Goal: Task Accomplishment & Management: Manage account settings

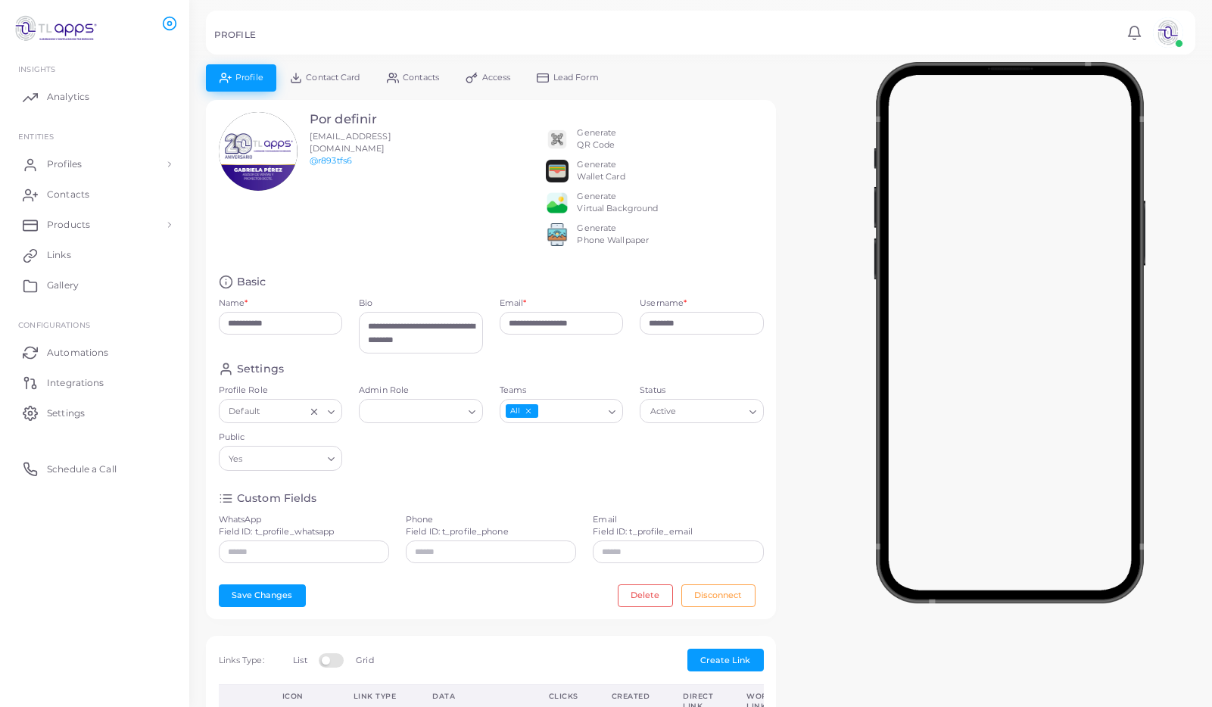
scroll to position [13, 0]
click at [259, 154] on icon at bounding box center [258, 151] width 23 height 23
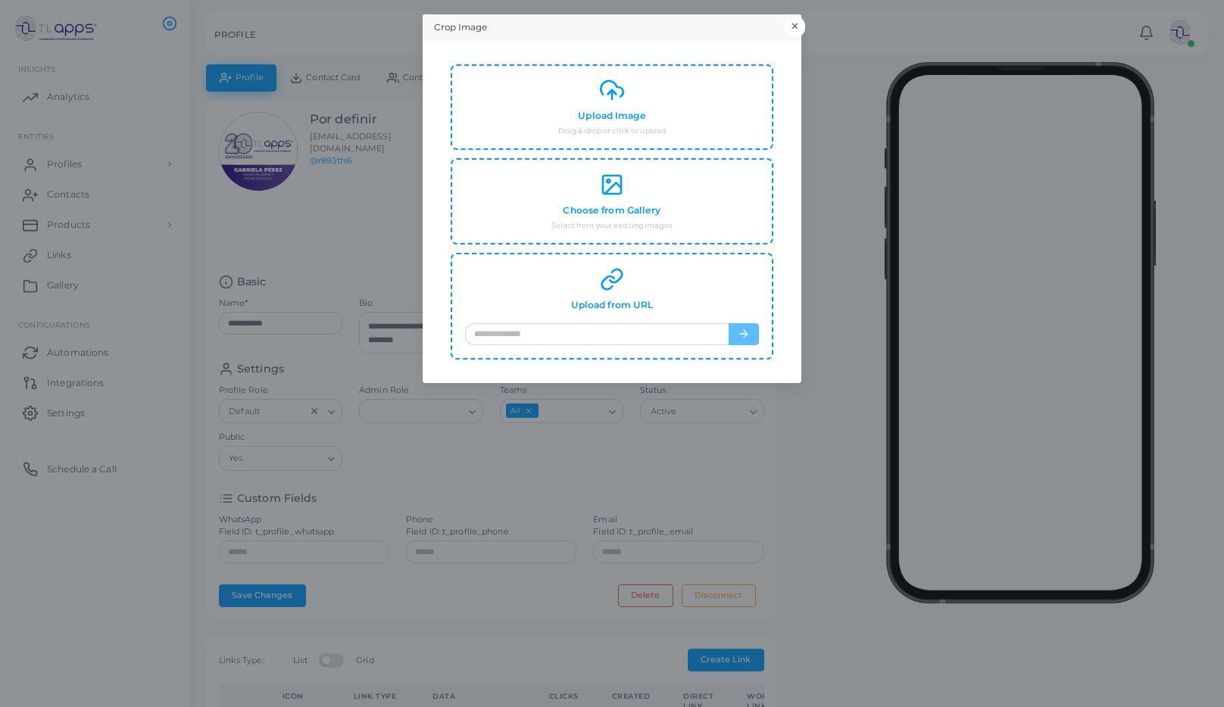
click at [797, 25] on button "×" at bounding box center [795, 27] width 20 height 20
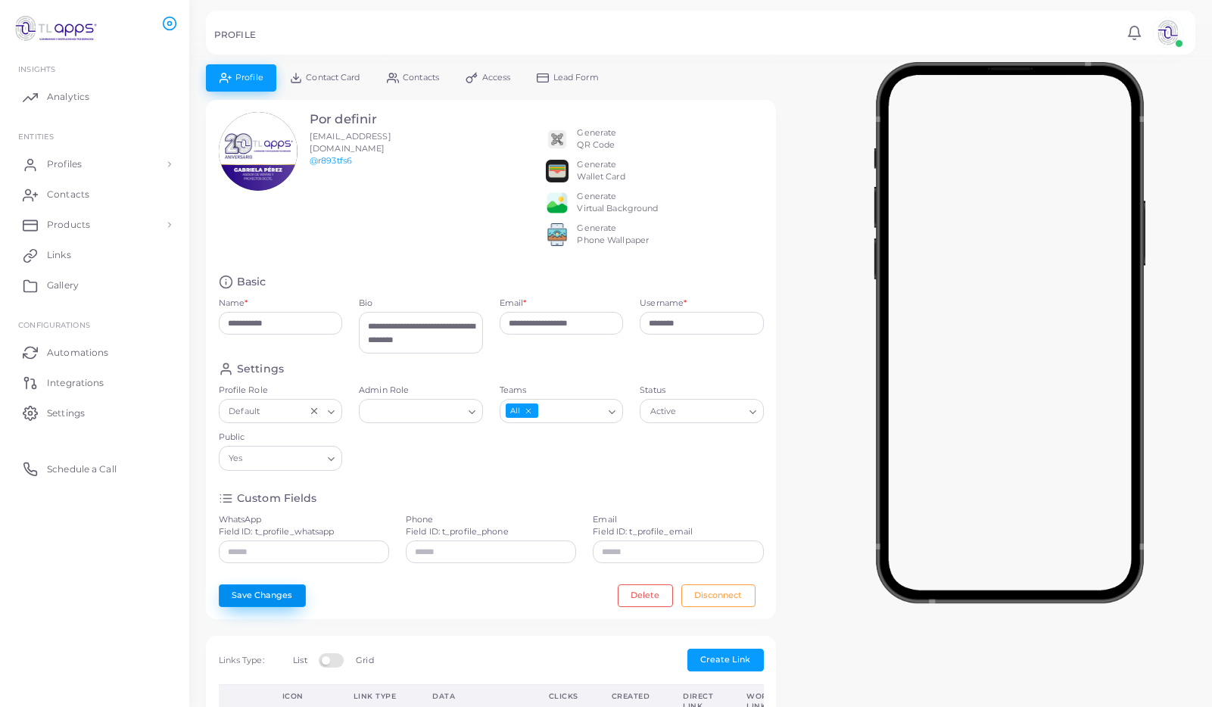
click at [280, 601] on button "Save Changes" at bounding box center [262, 596] width 87 height 23
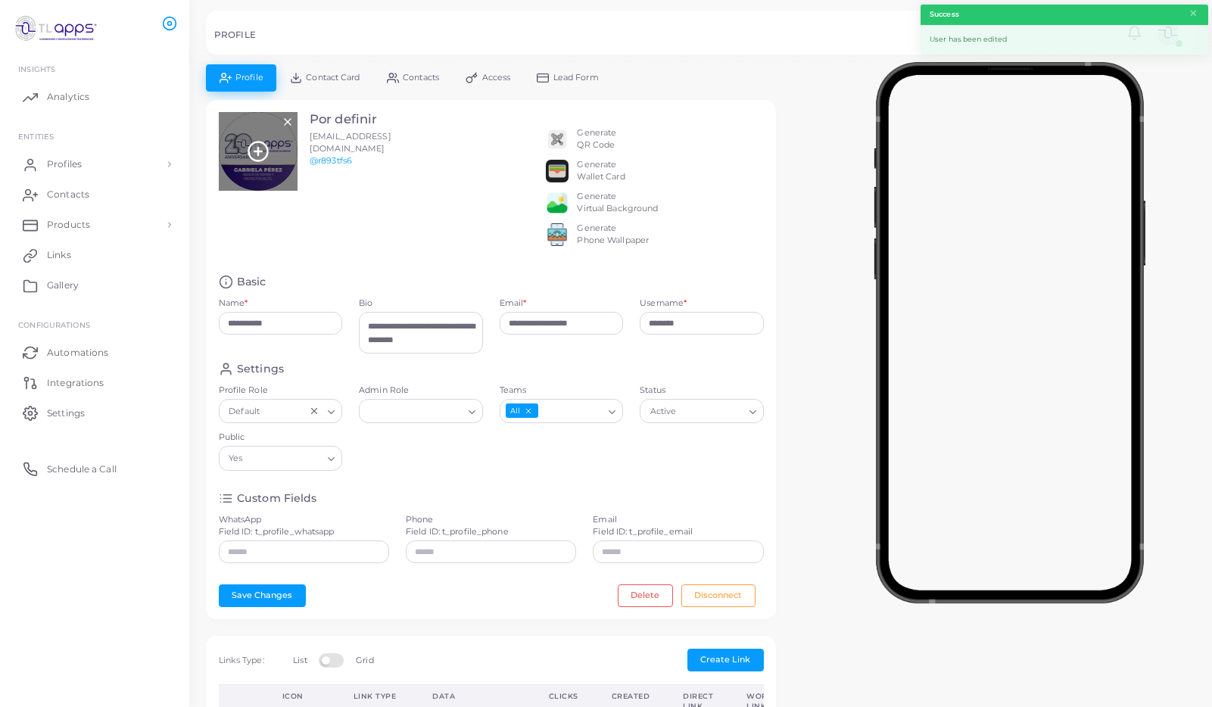
click at [260, 151] on line at bounding box center [258, 151] width 8 height 0
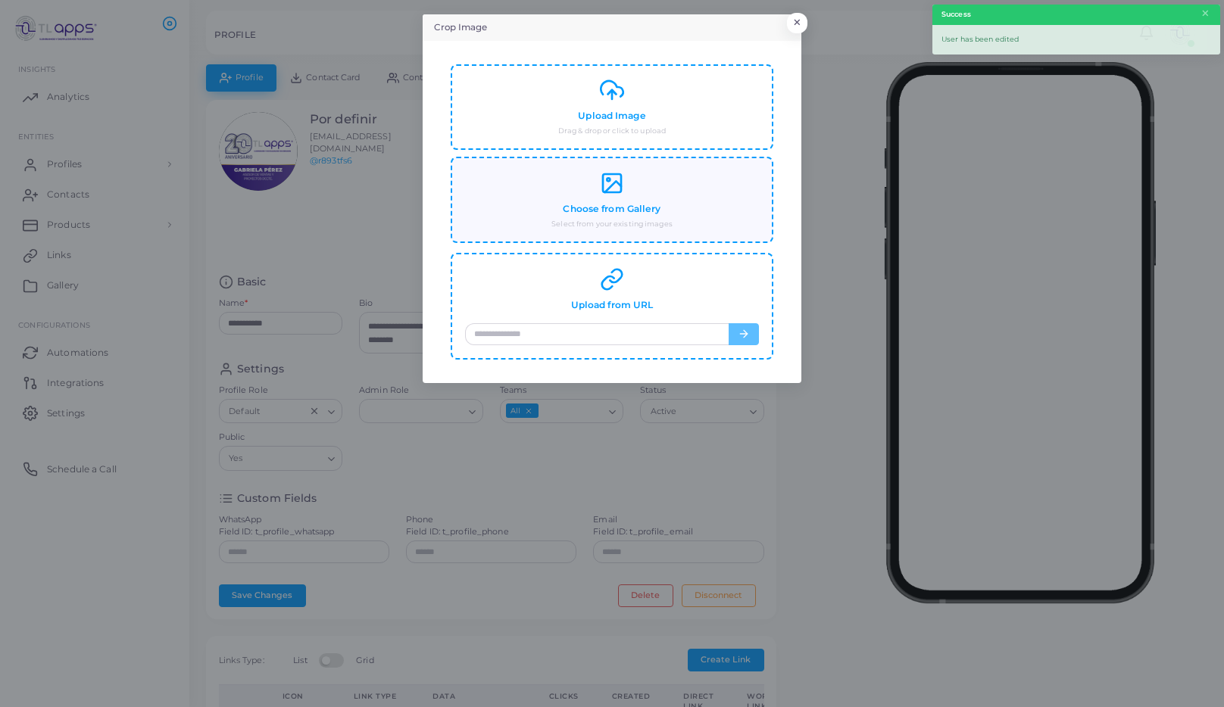
click at [650, 196] on div "Choose from Gallery Select from your existing images" at bounding box center [612, 200] width 294 height 58
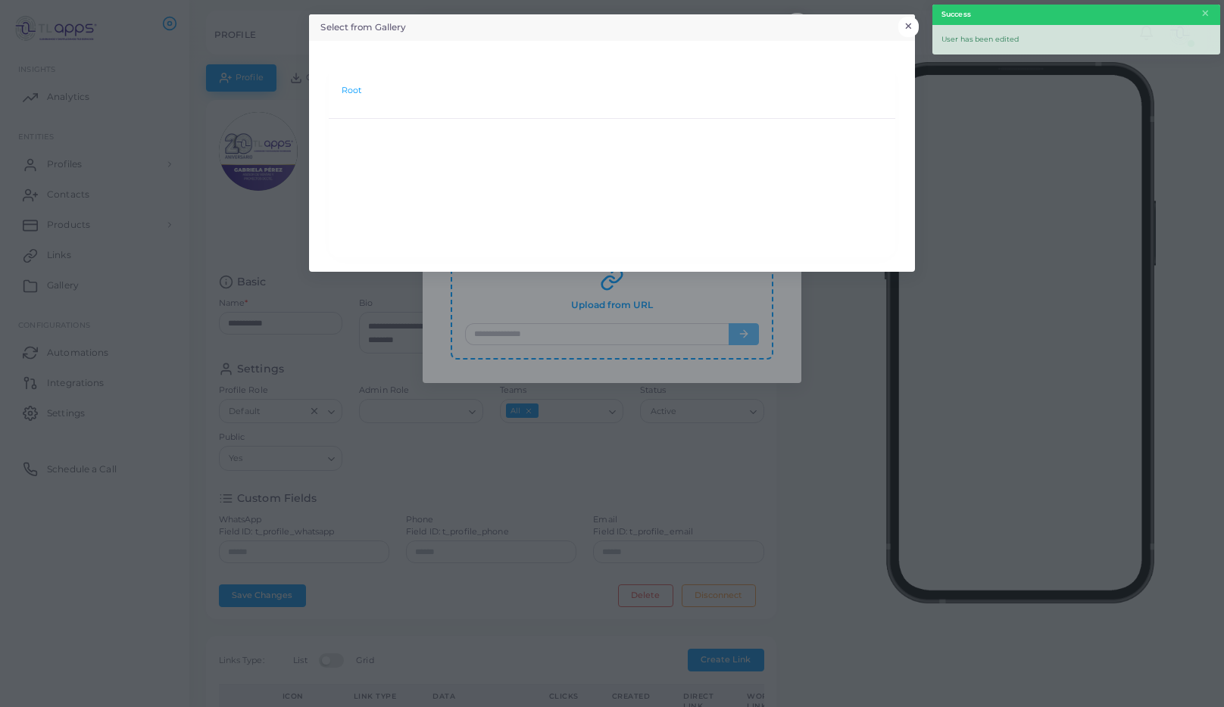
click at [917, 21] on button "×" at bounding box center [908, 27] width 20 height 20
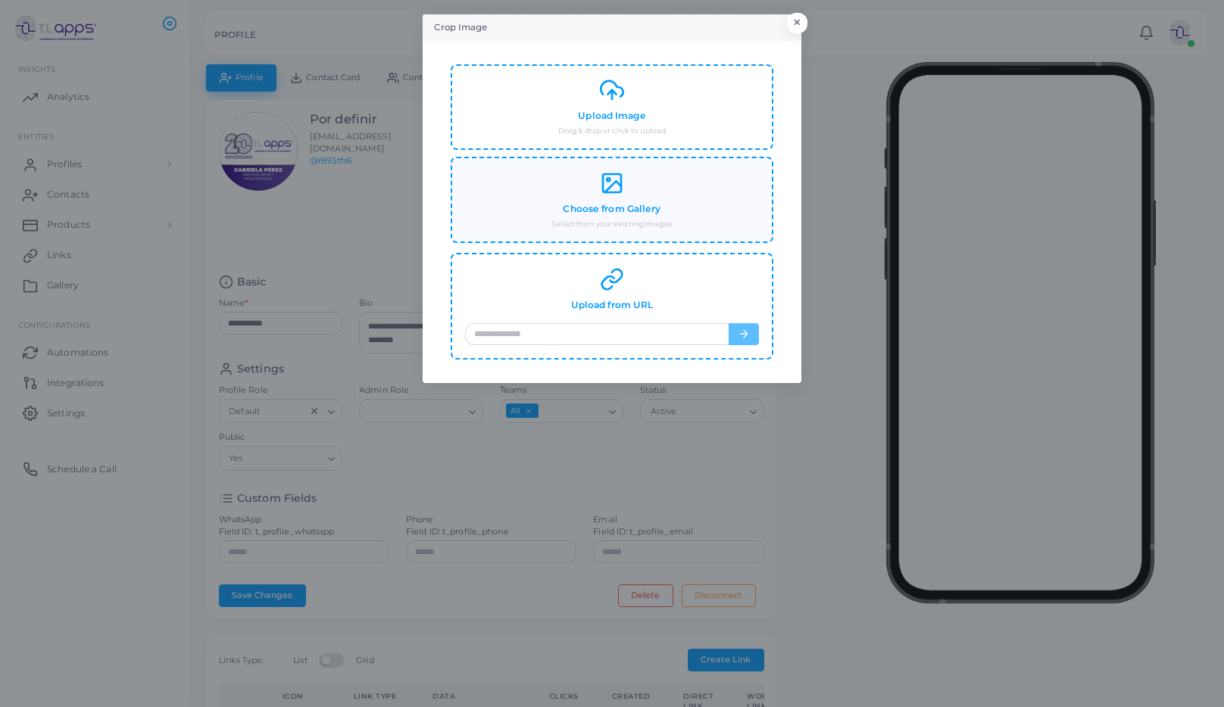
click at [594, 204] on h4 "Choose from Gallery" at bounding box center [612, 209] width 98 height 11
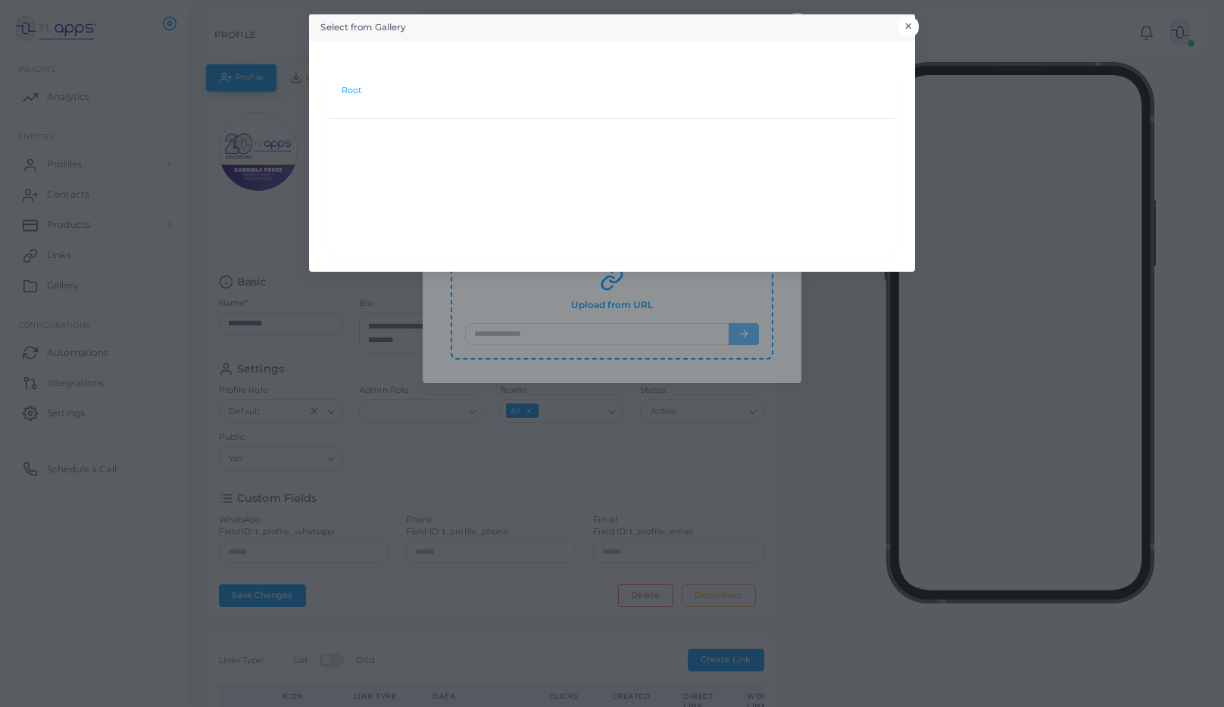
click at [908, 20] on button "×" at bounding box center [908, 27] width 20 height 20
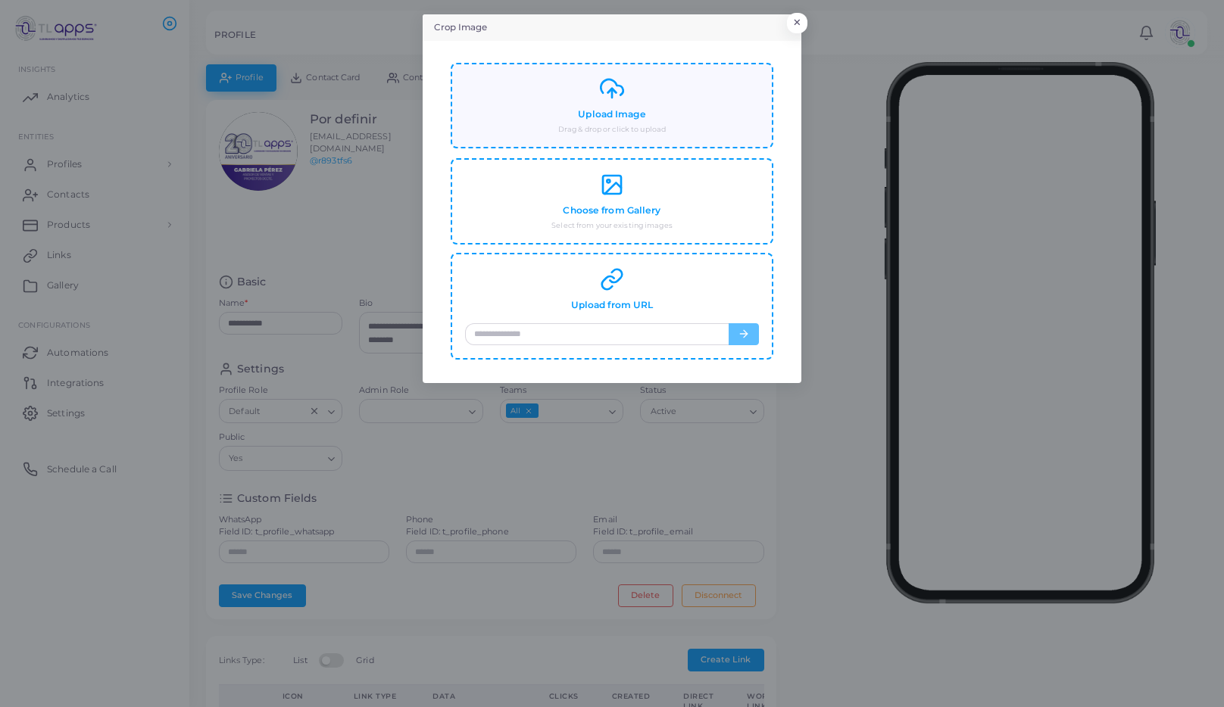
click at [612, 116] on h4 "Upload Image" at bounding box center [611, 114] width 67 height 11
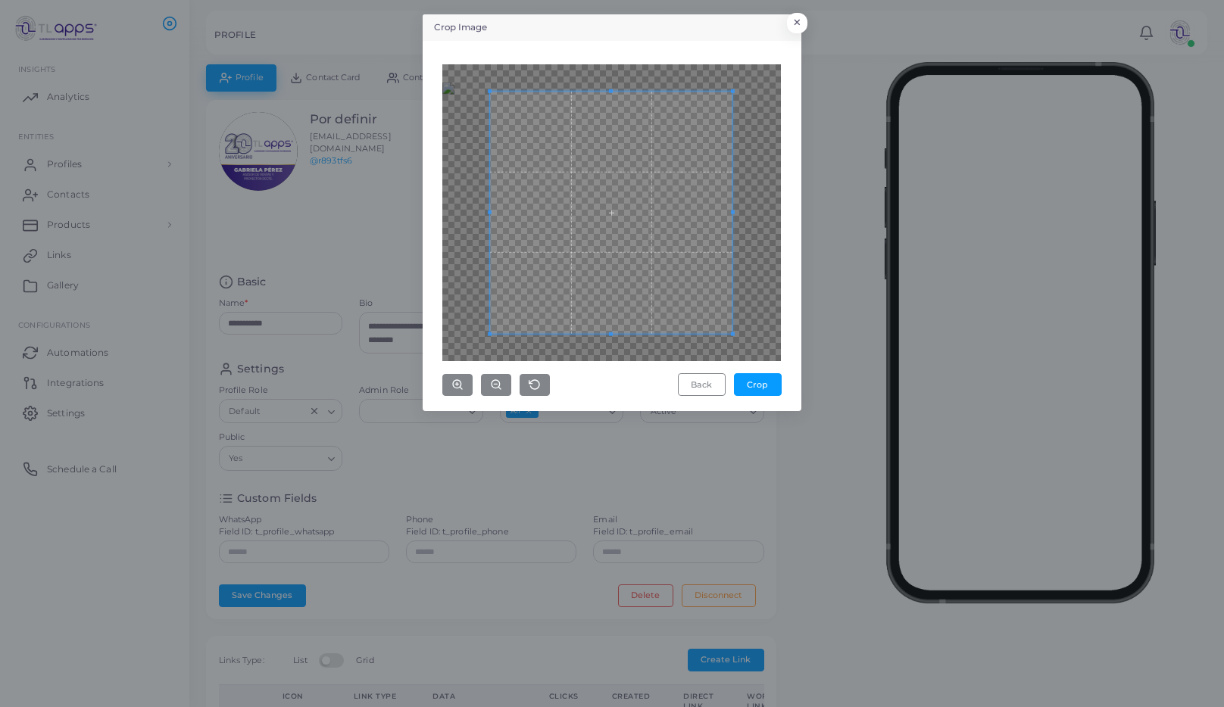
click at [592, 303] on span at bounding box center [611, 212] width 242 height 242
click at [763, 388] on button "Crop" at bounding box center [758, 384] width 48 height 23
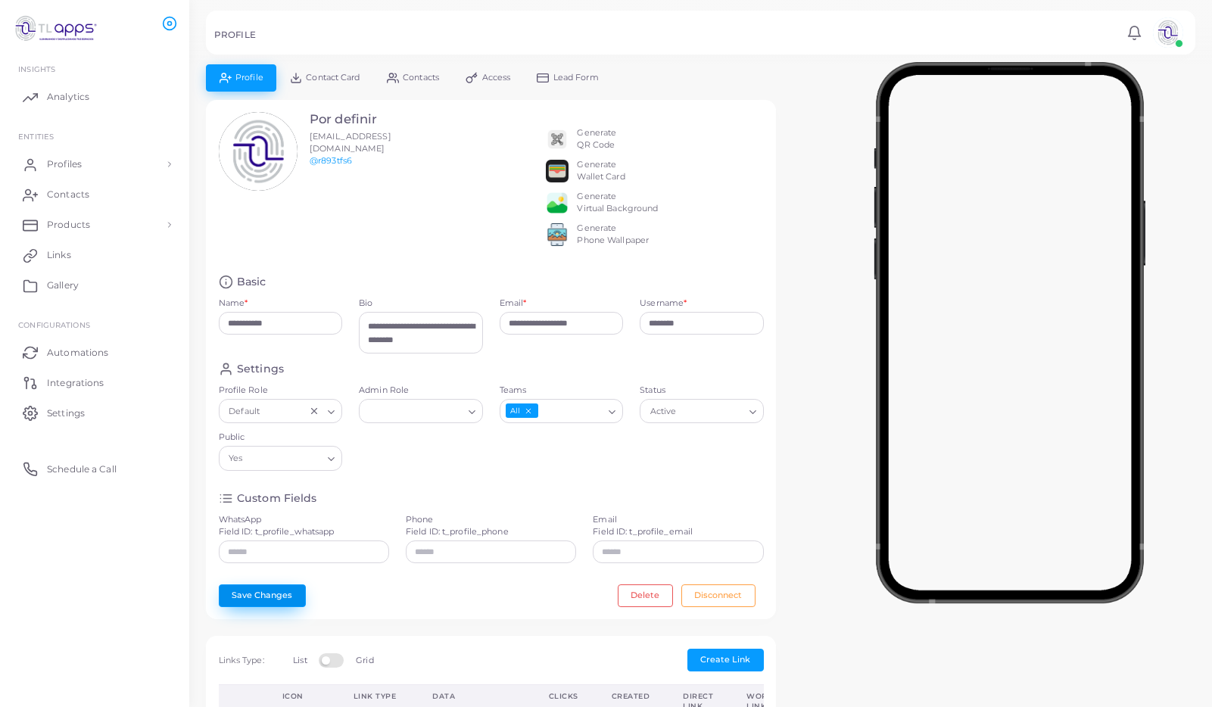
click at [271, 607] on button "Save Changes" at bounding box center [262, 596] width 87 height 23
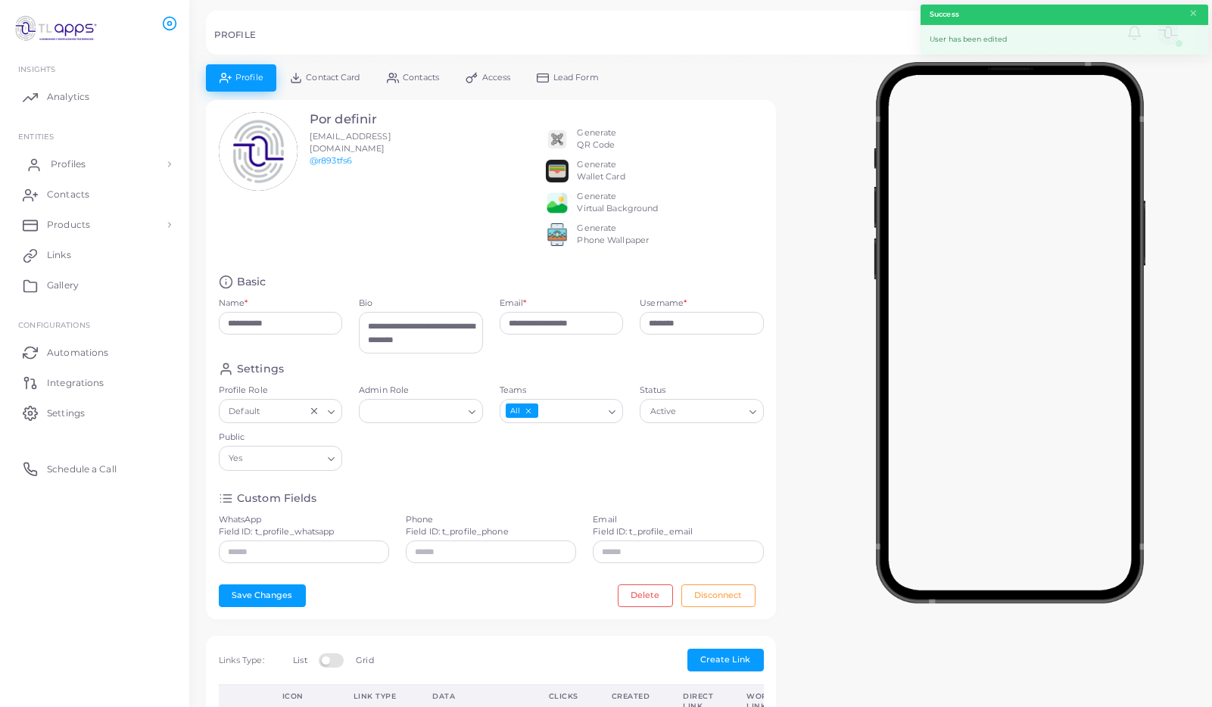
click at [88, 166] on link "Profiles" at bounding box center [94, 164] width 167 height 30
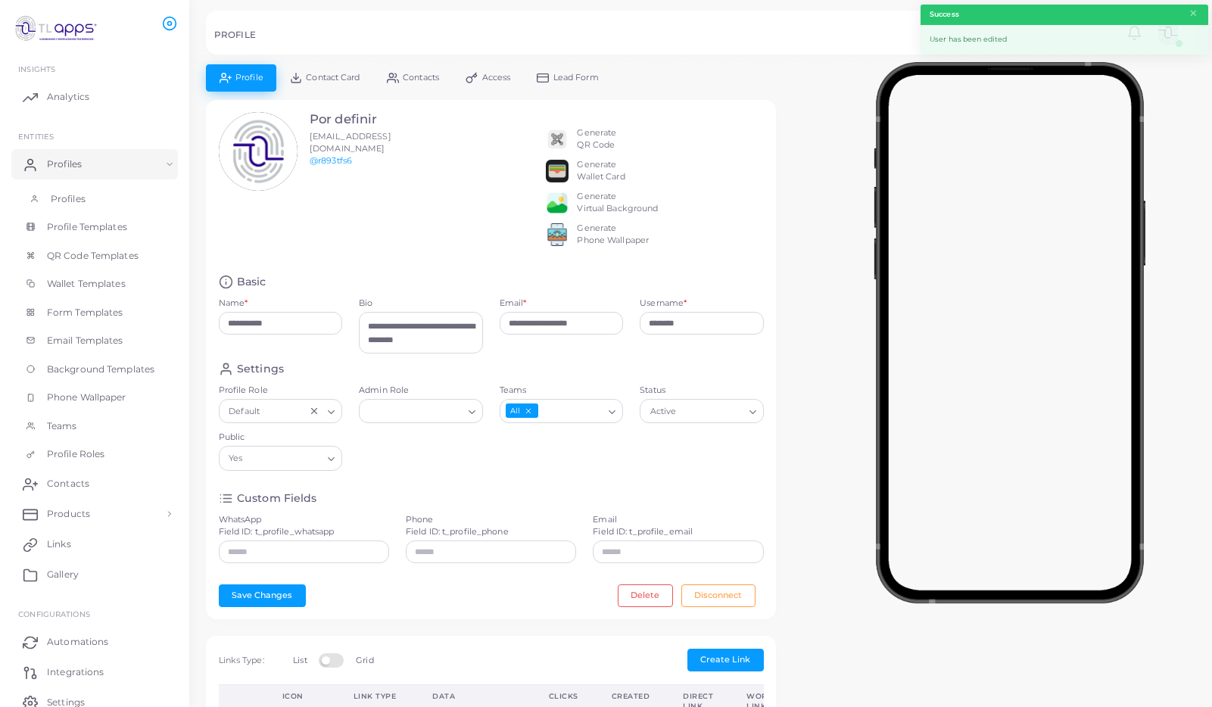
click at [85, 195] on span "Profiles" at bounding box center [68, 199] width 35 height 14
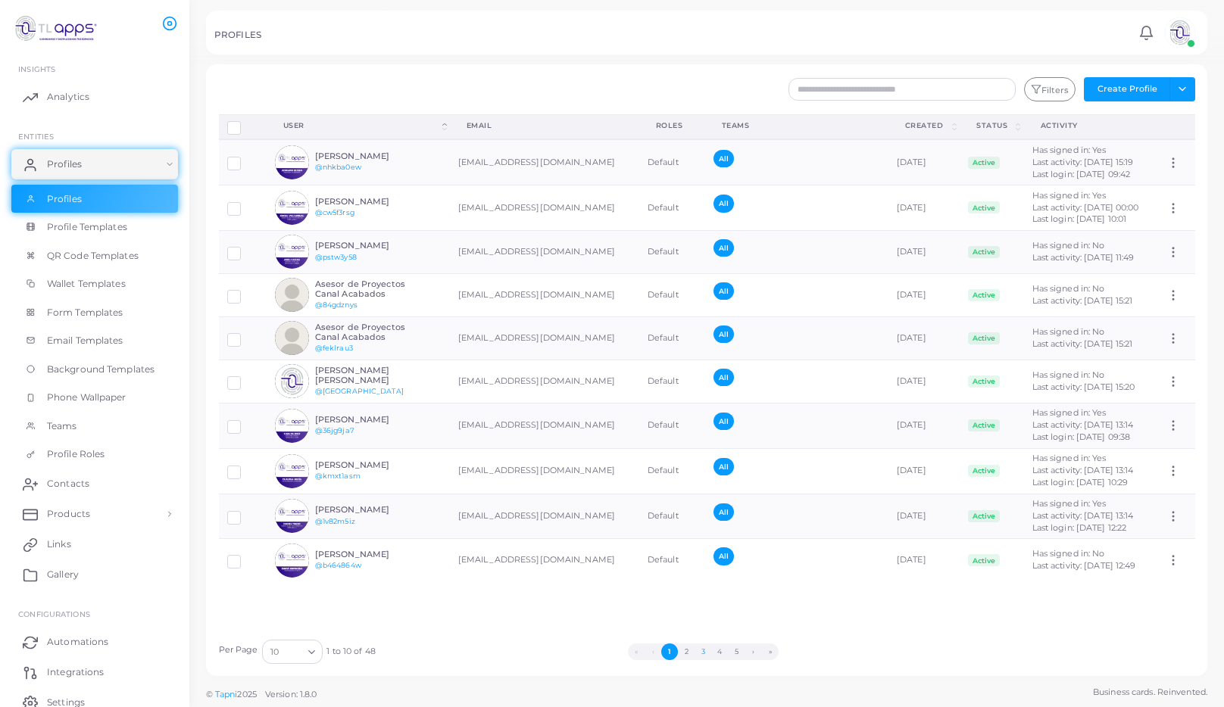
click at [708, 654] on button "3" at bounding box center [702, 652] width 17 height 17
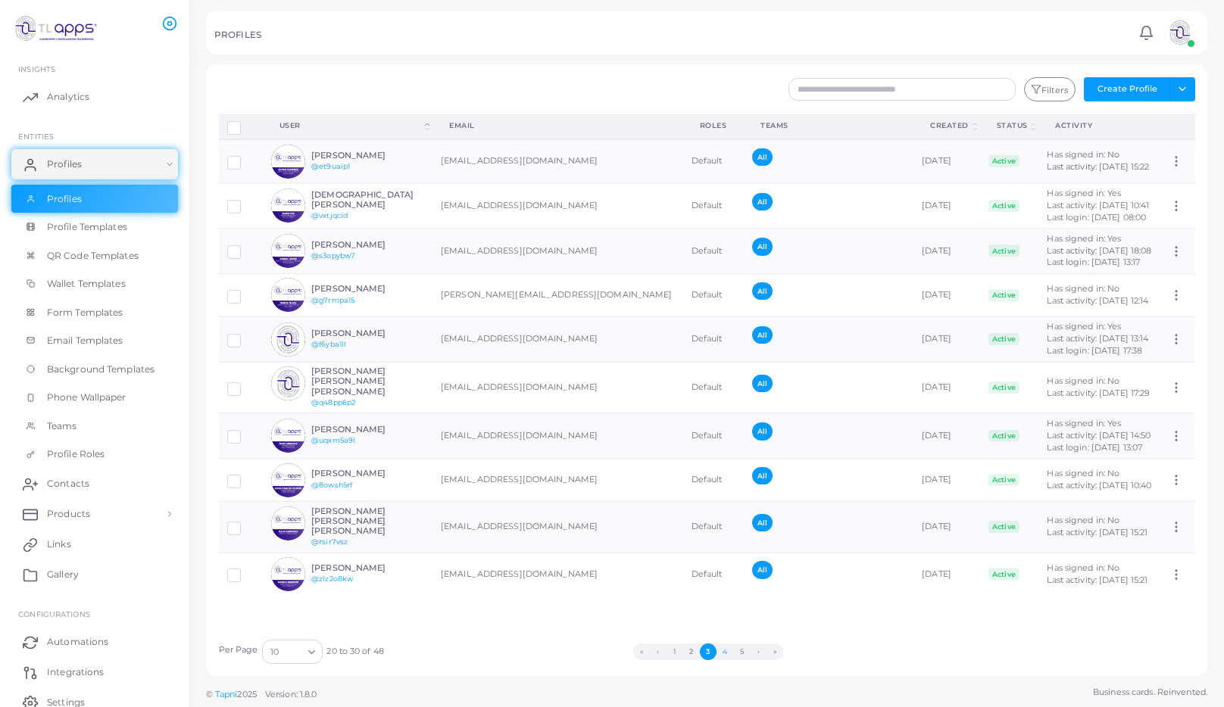
click at [727, 653] on button "4" at bounding box center [724, 652] width 17 height 17
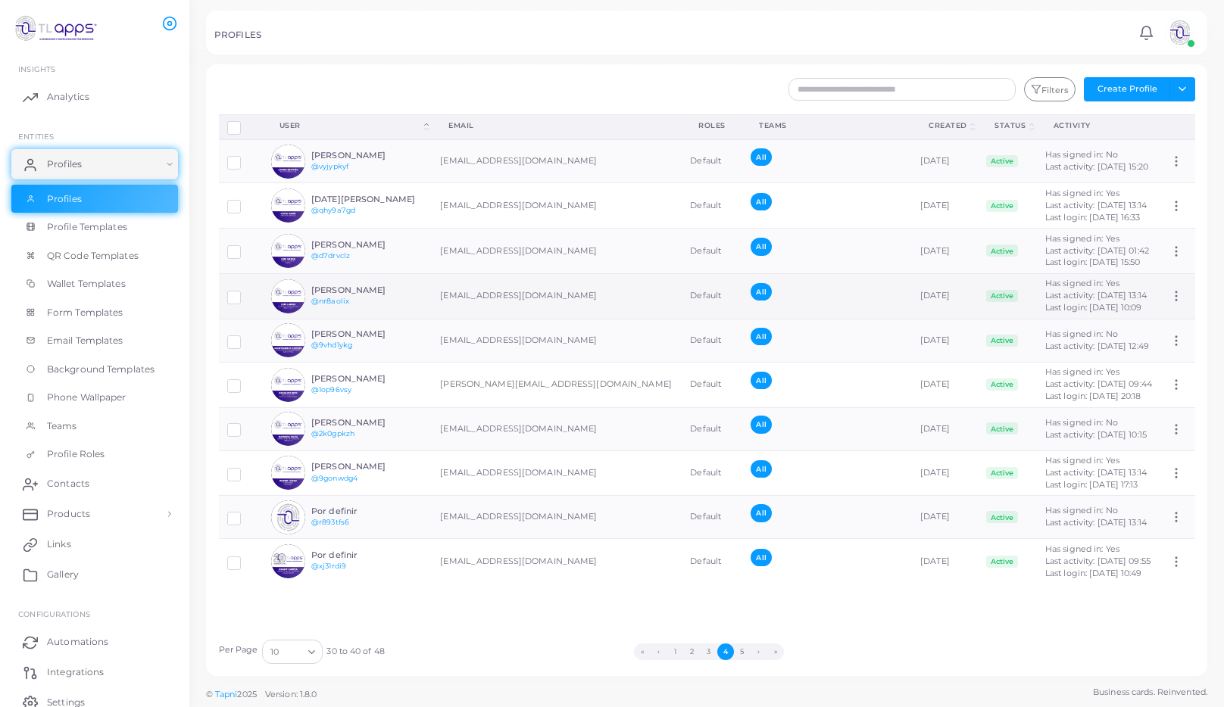
click at [413, 306] on div "[PERSON_NAME] @nr8aolix" at bounding box center [366, 297] width 111 height 22
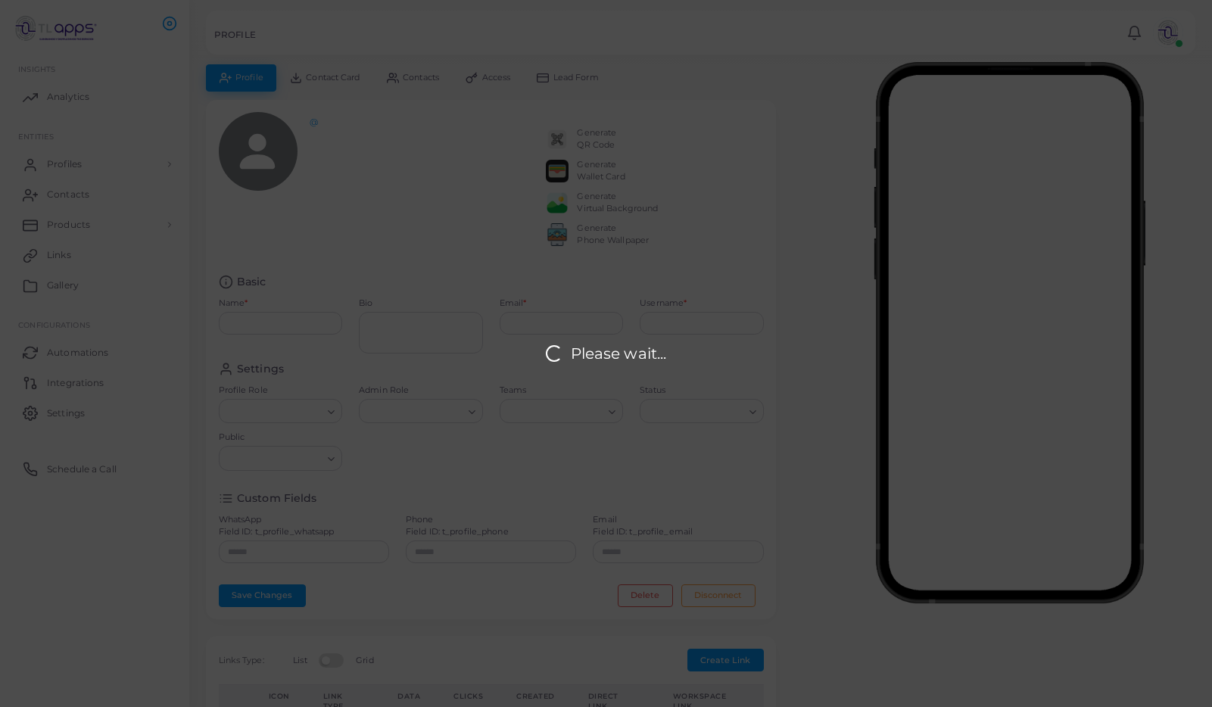
type input "**********"
type textarea "**********"
type input "**********"
type input "********"
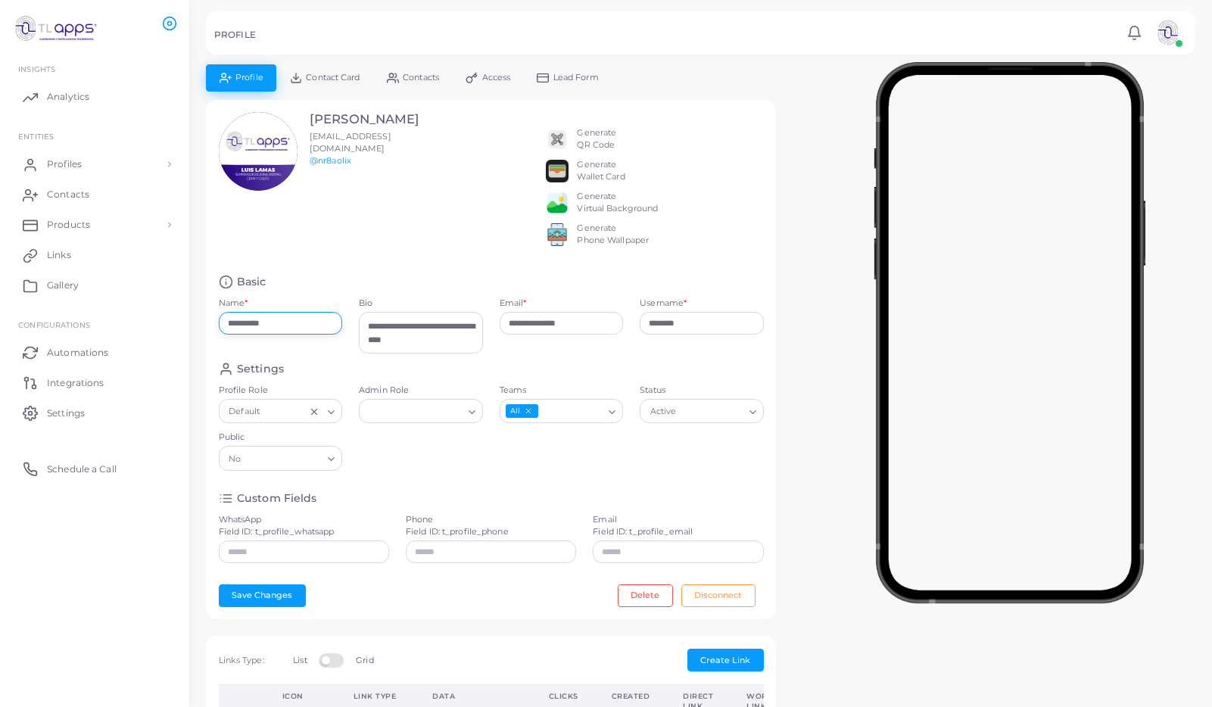
drag, startPoint x: 248, startPoint y: 343, endPoint x: 149, endPoint y: 329, distance: 100.1
click at [149, 329] on div "**********" at bounding box center [606, 353] width 1212 height 707
type input "**********"
click at [276, 607] on button "Save Changes" at bounding box center [262, 596] width 87 height 23
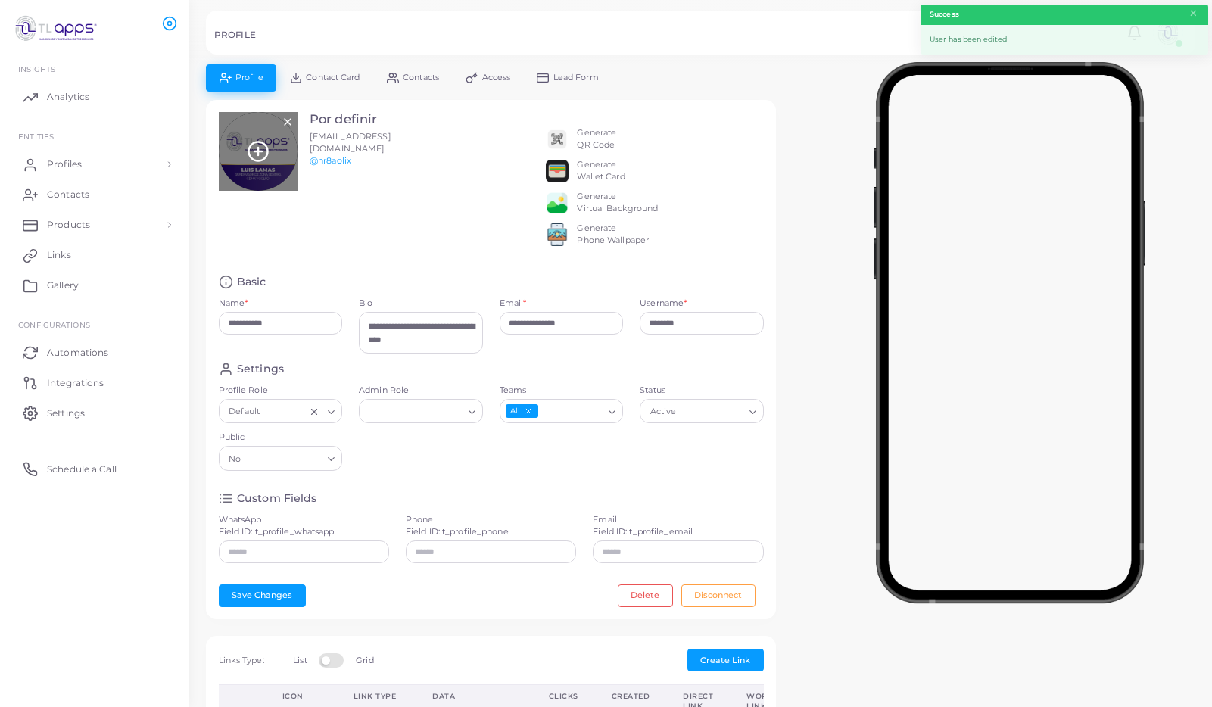
click at [261, 148] on icon at bounding box center [258, 151] width 23 height 23
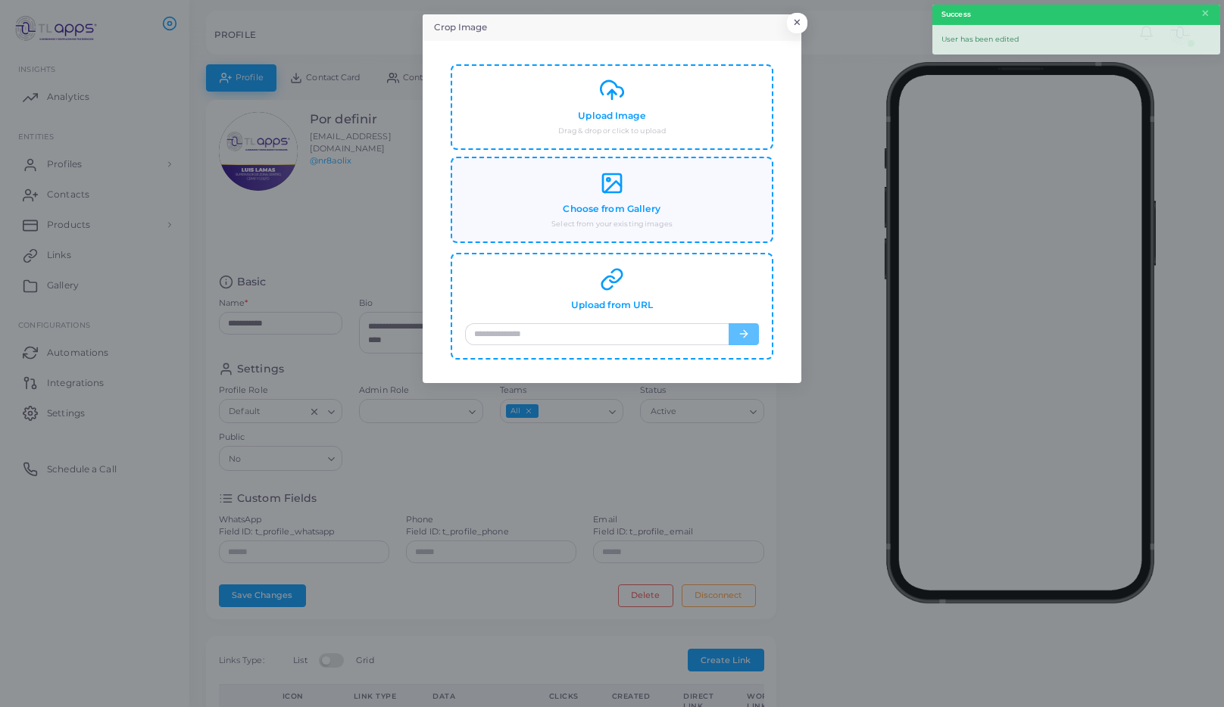
click at [598, 192] on div "Choose from Gallery Select from your existing images" at bounding box center [612, 200] width 294 height 58
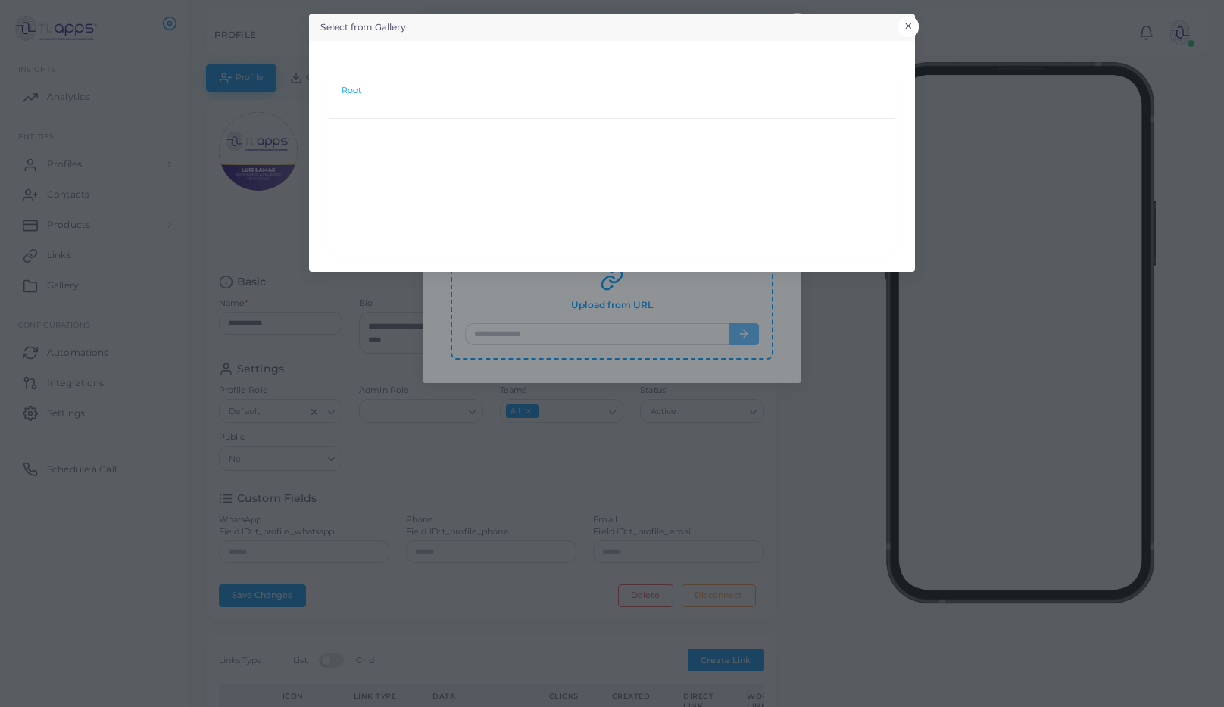
click at [905, 21] on button "×" at bounding box center [908, 27] width 20 height 20
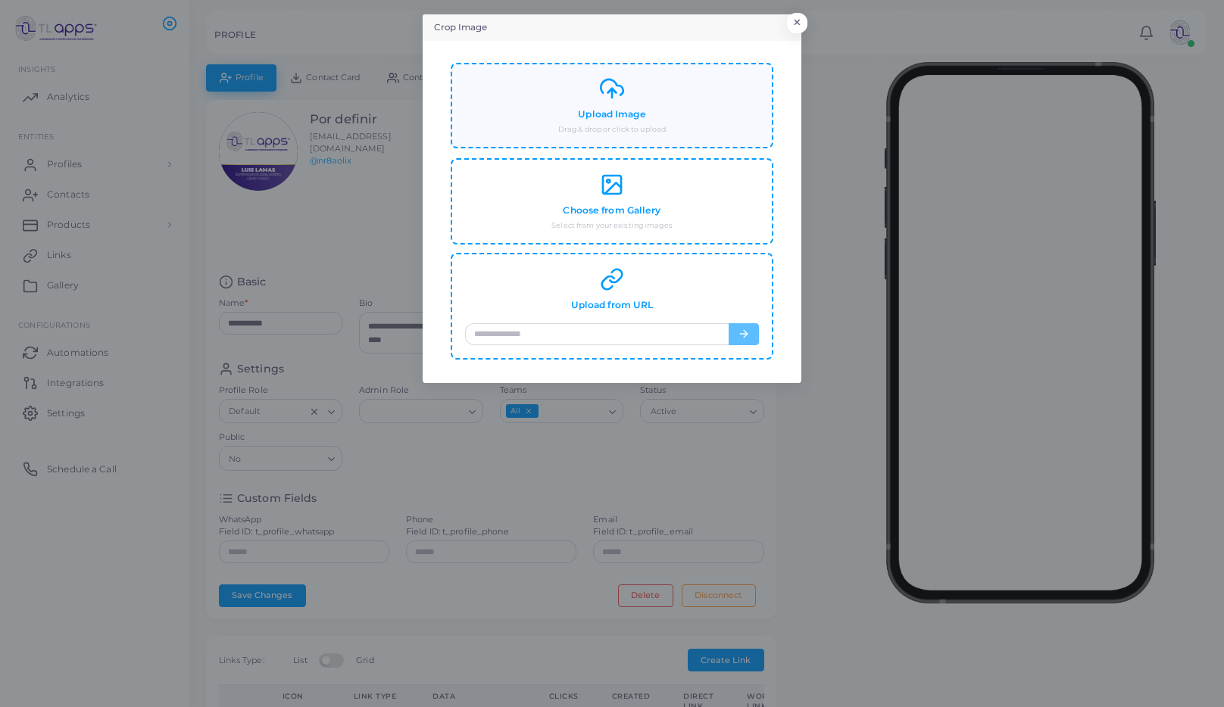
click at [626, 119] on h4 "Upload Image" at bounding box center [611, 114] width 67 height 11
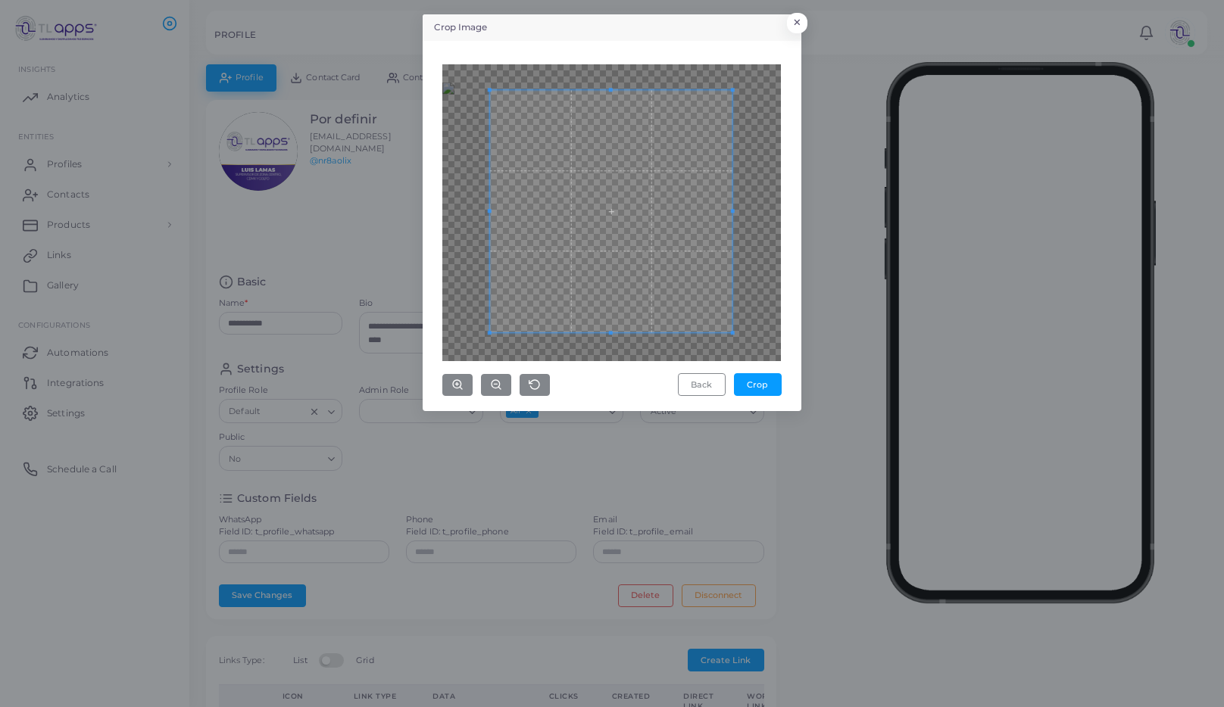
click at [630, 255] on span at bounding box center [611, 211] width 242 height 242
click at [759, 380] on button "Crop" at bounding box center [758, 384] width 48 height 23
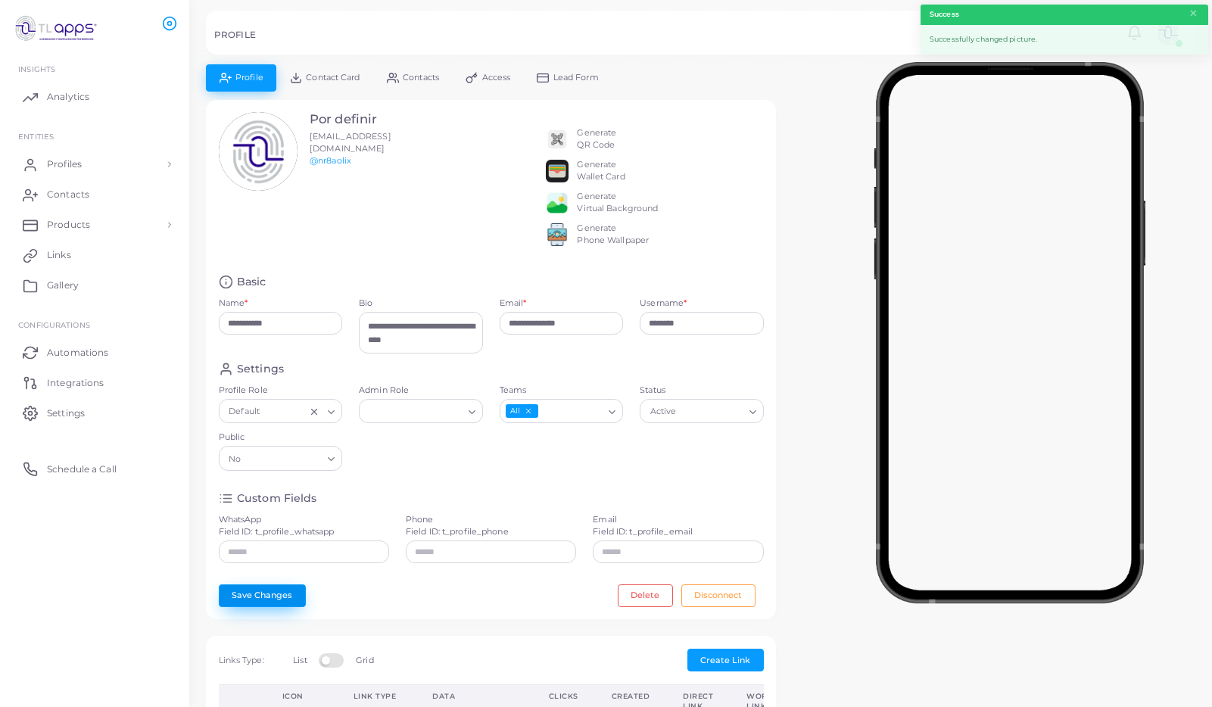
click at [289, 607] on button "Save Changes" at bounding box center [262, 596] width 87 height 23
